Goal: Contribute content

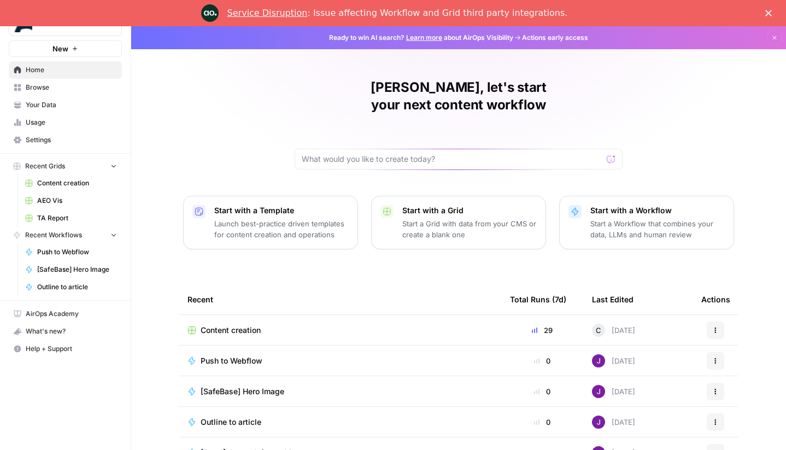
click at [59, 188] on link "Content creation" at bounding box center [71, 183] width 102 height 18
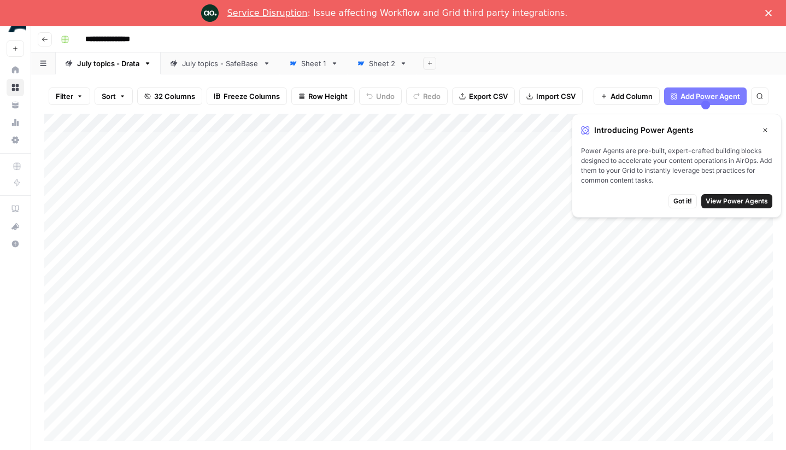
click at [217, 59] on div "July topics - SafeBase" at bounding box center [220, 63] width 77 height 11
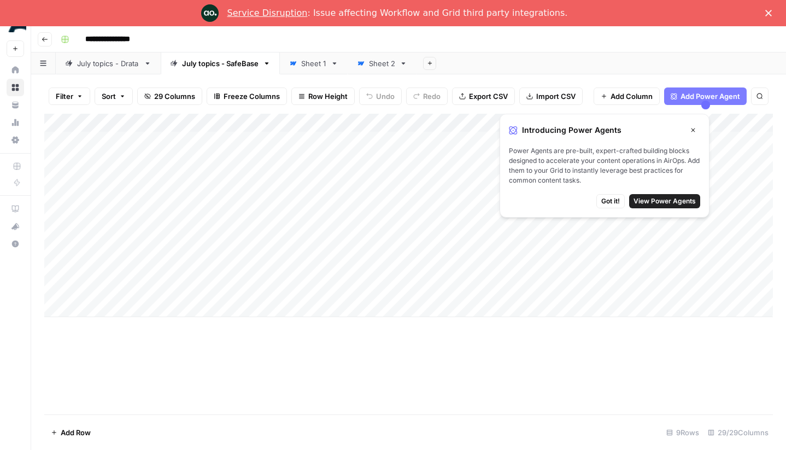
click at [693, 131] on icon "button" at bounding box center [694, 131] width 4 height 4
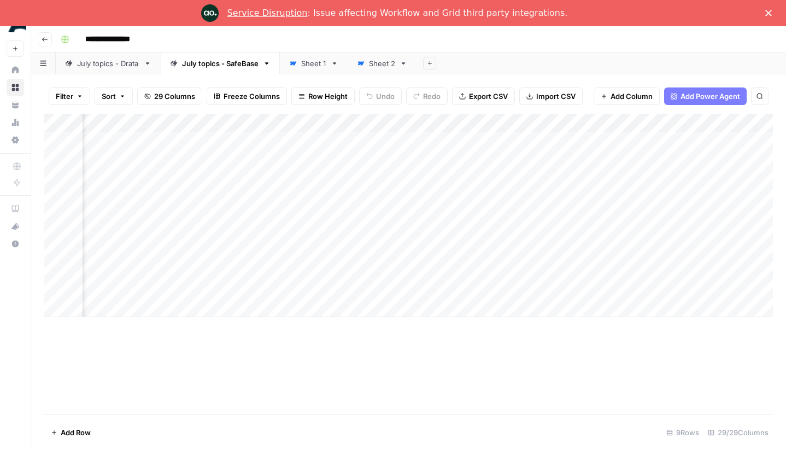
scroll to position [0, 318]
click at [306, 290] on div "Add Column" at bounding box center [408, 215] width 729 height 203
click at [307, 290] on div "Add Column" at bounding box center [408, 215] width 729 height 203
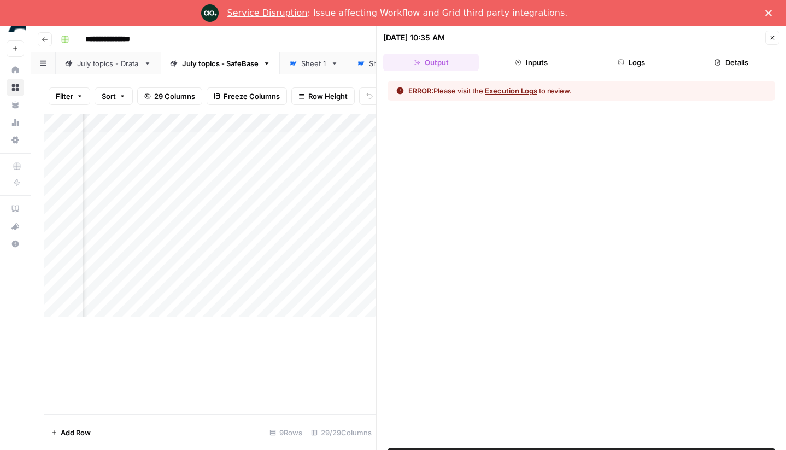
click at [532, 90] on button "Execution Logs" at bounding box center [511, 90] width 53 height 11
